Goal: Information Seeking & Learning: Learn about a topic

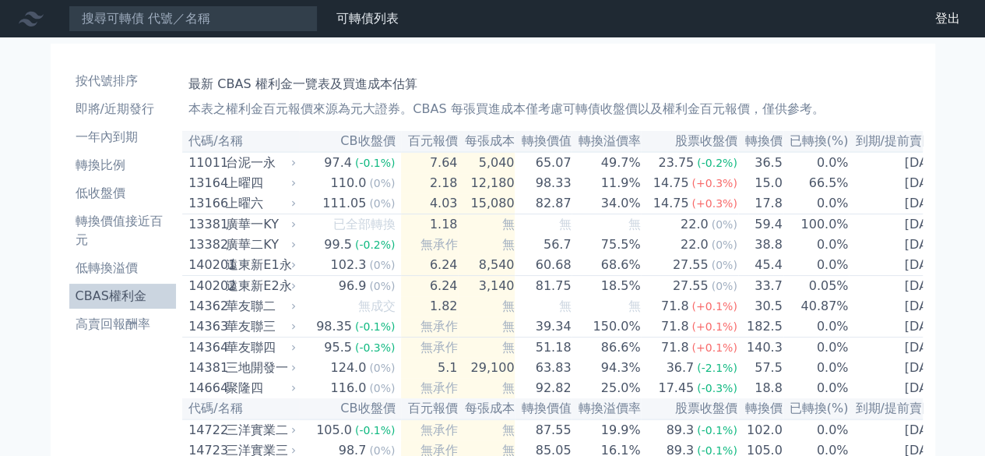
click at [365, 146] on th "CB收盤價" at bounding box center [350, 141] width 102 height 21
click at [422, 141] on th "百元報價" at bounding box center [429, 141] width 57 height 21
click at [115, 222] on li "轉換價值接近百元" at bounding box center [122, 230] width 107 height 37
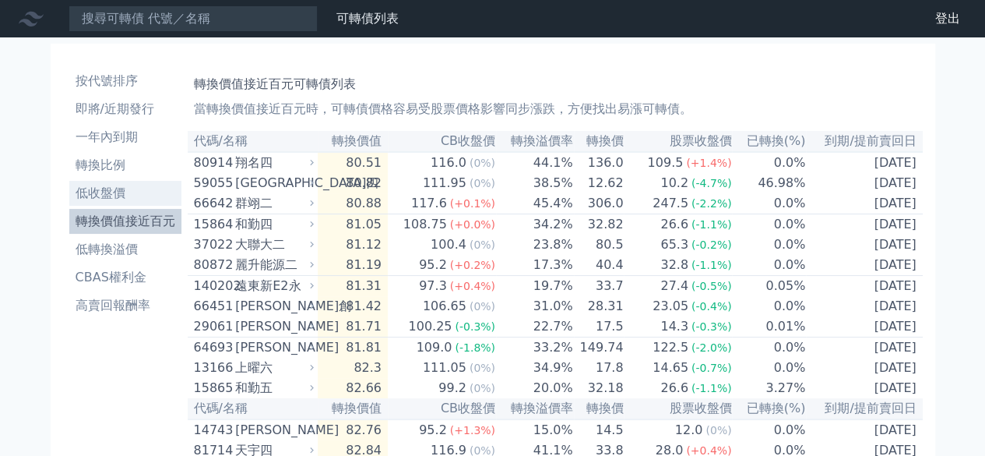
click at [117, 195] on li "低收盤價" at bounding box center [125, 193] width 112 height 19
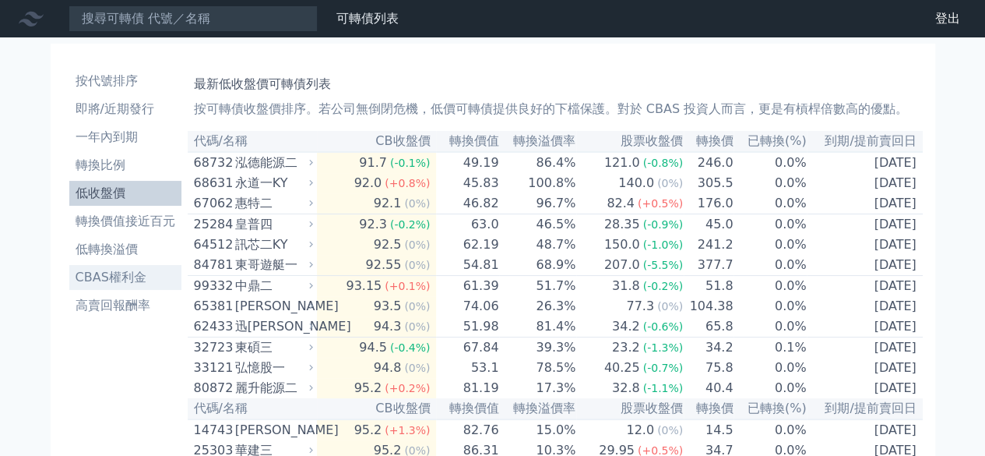
click at [123, 278] on li "CBAS權利金" at bounding box center [125, 277] width 112 height 19
